Goal: Obtain resource: Obtain resource

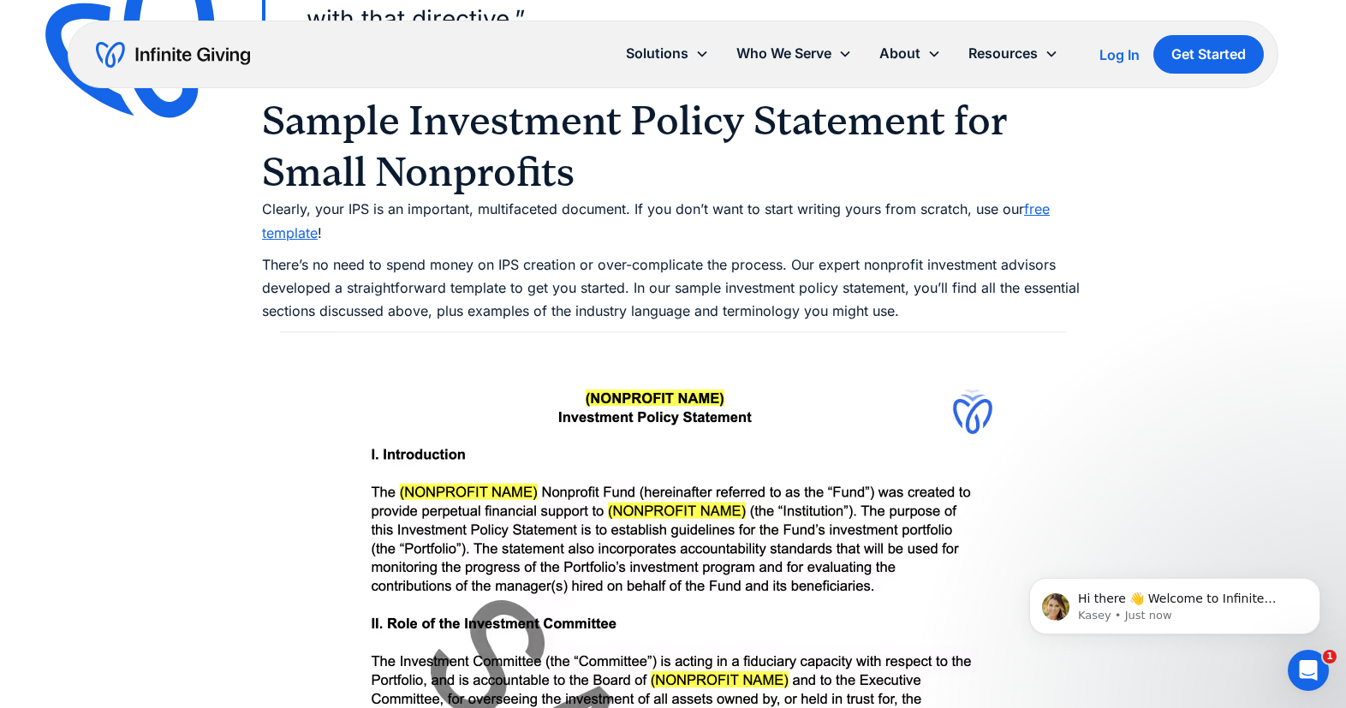
scroll to position [6403, 0]
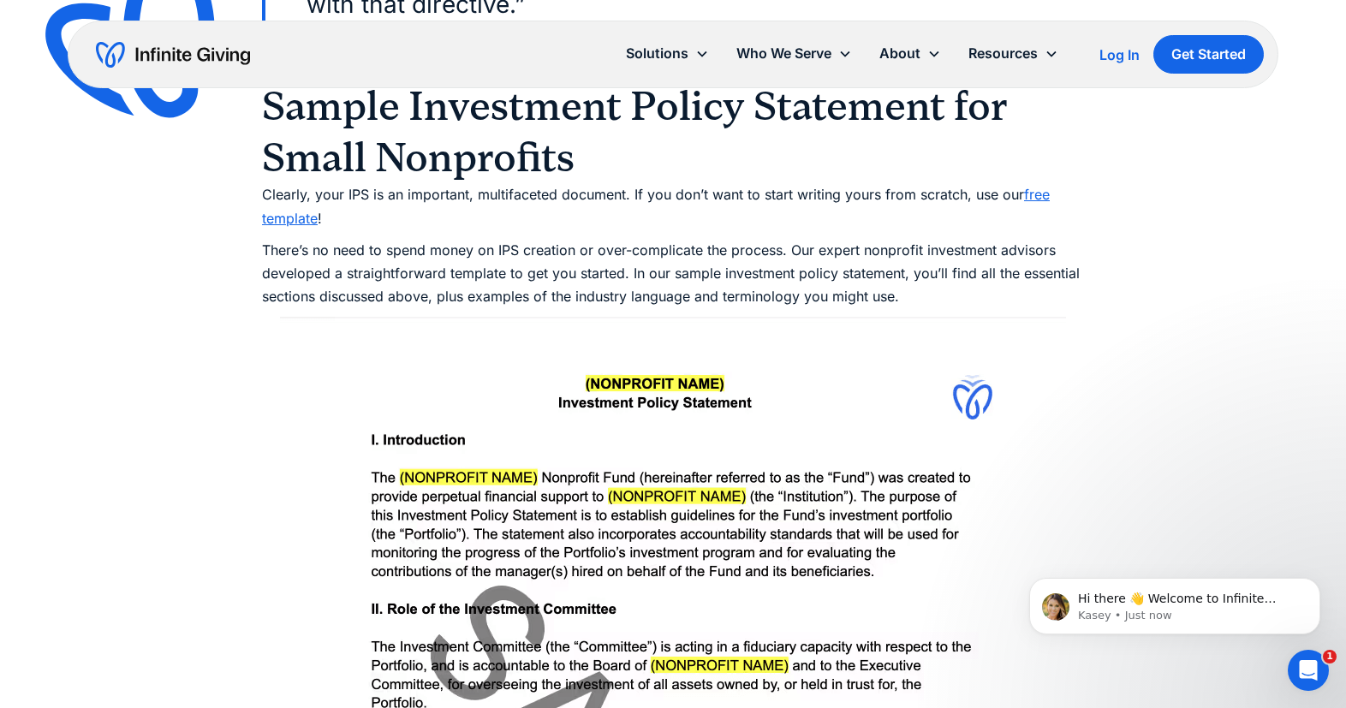
click at [1048, 186] on link "free template" at bounding box center [656, 206] width 788 height 40
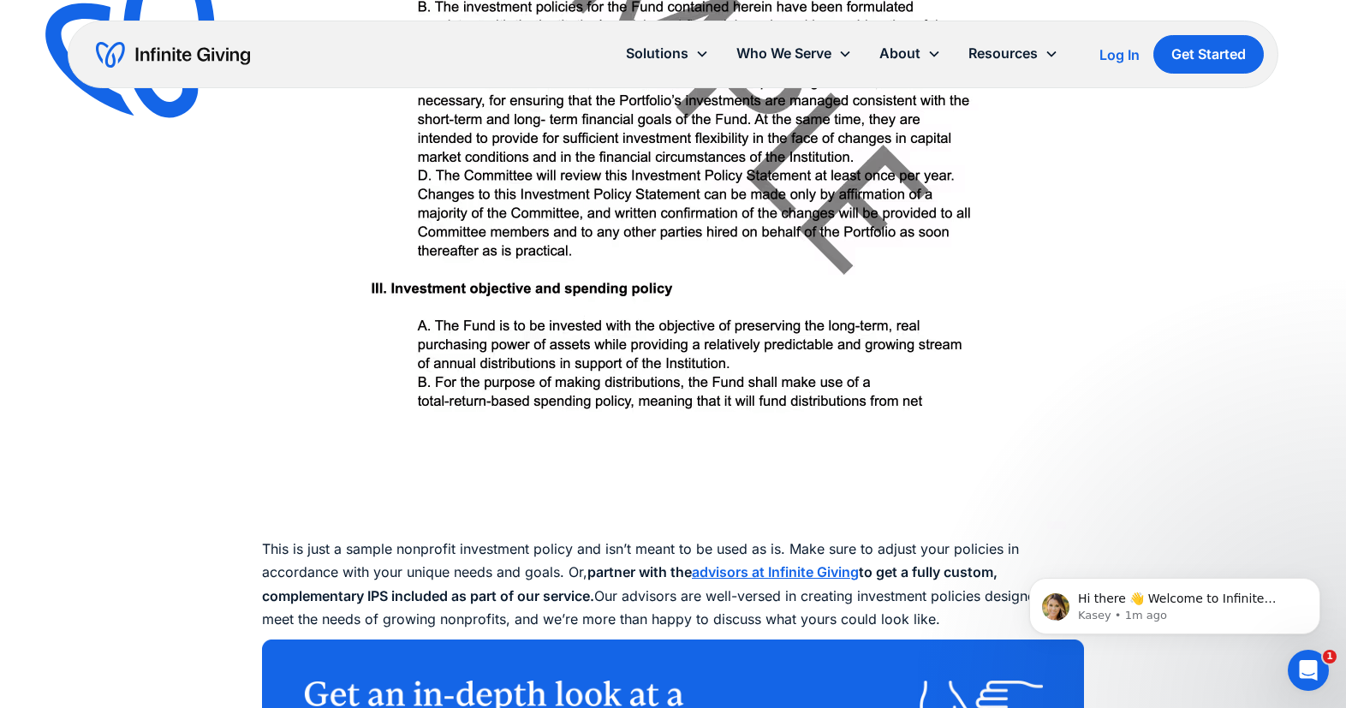
scroll to position [7252, 0]
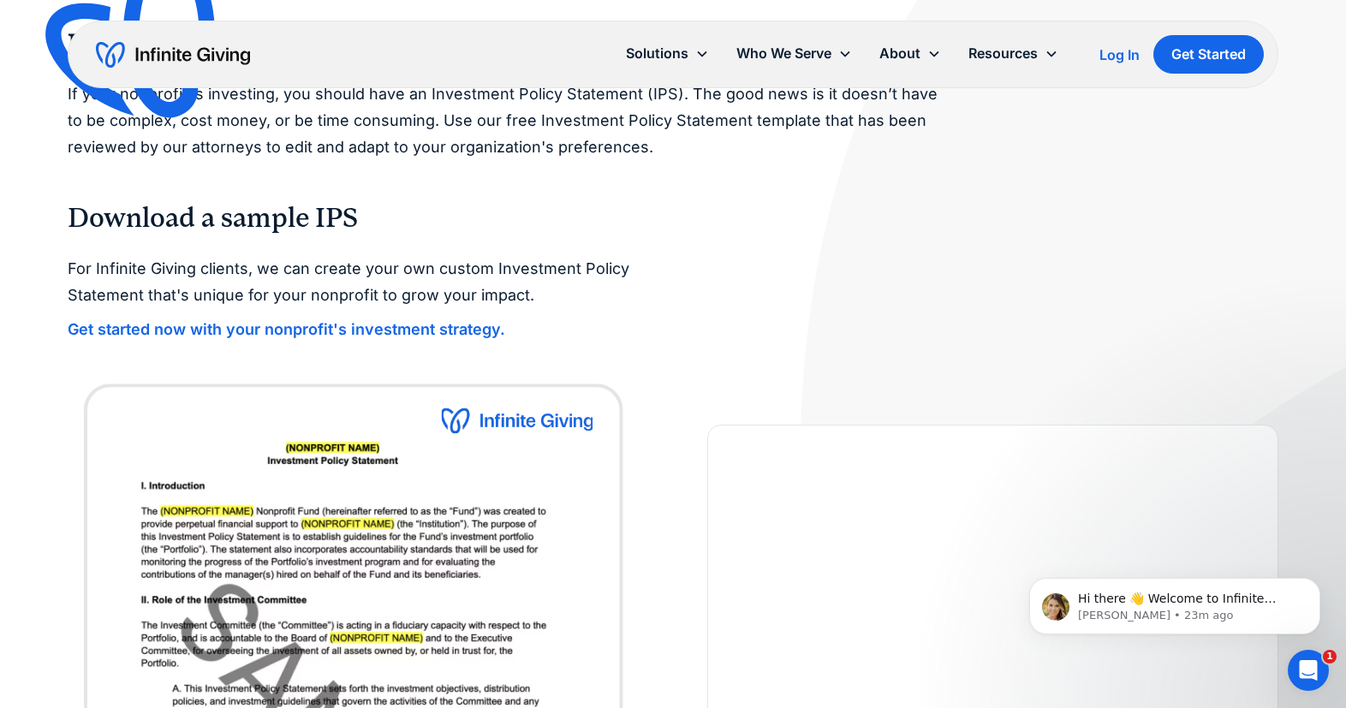
scroll to position [145, 0]
